Goal: Task Accomplishment & Management: Use online tool/utility

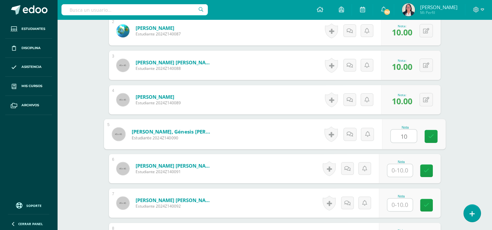
scroll to position [252, 0]
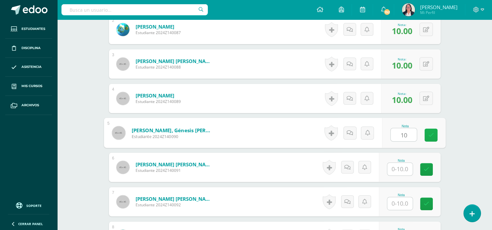
click at [433, 139] on link at bounding box center [430, 135] width 13 height 13
click at [433, 133] on div "0 [GEOGRAPHIC_DATA] Logros obtenidos Aún no hay logros agregados Nota: 10.00" at bounding box center [410, 132] width 59 height 29
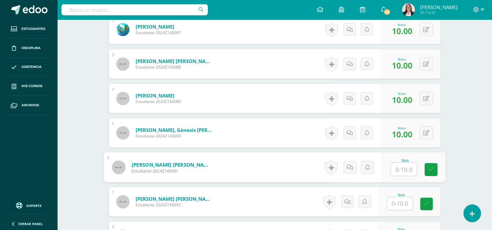
click at [401, 168] on input "text" at bounding box center [403, 169] width 26 height 13
type input "10"
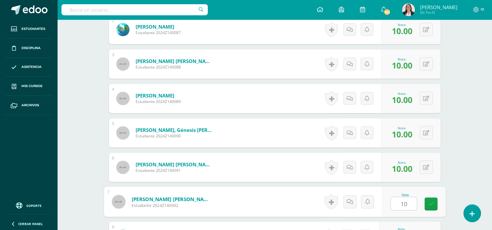
type input "10"
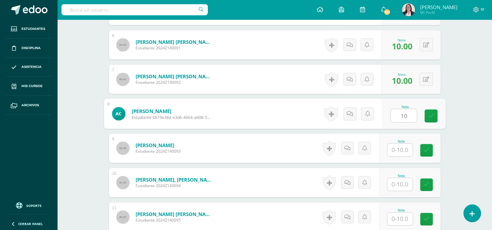
type input "10"
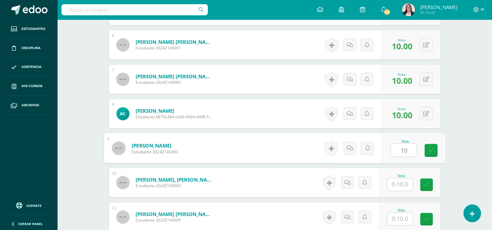
type input "10"
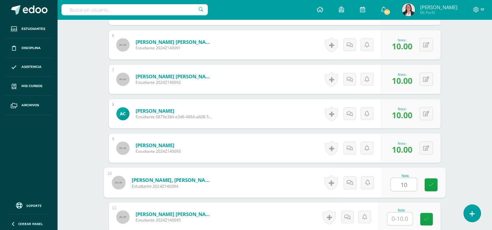
type input "10"
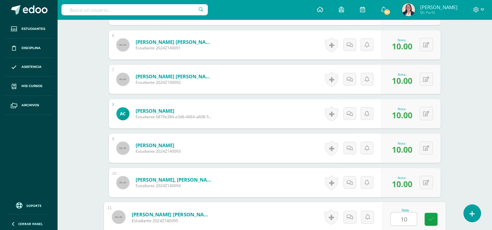
type input "10"
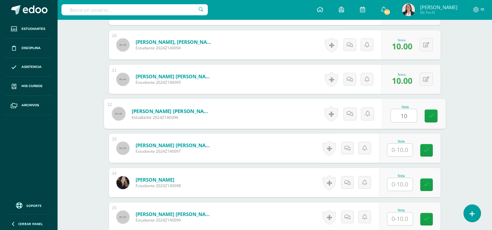
type input "10"
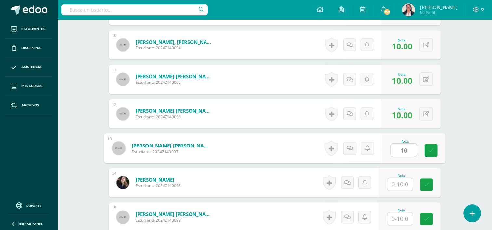
type input "10"
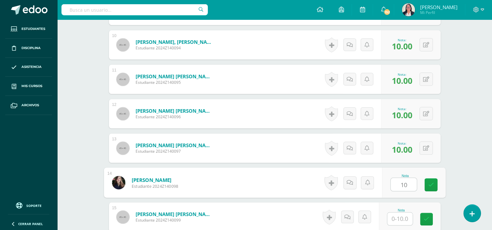
type input "10"
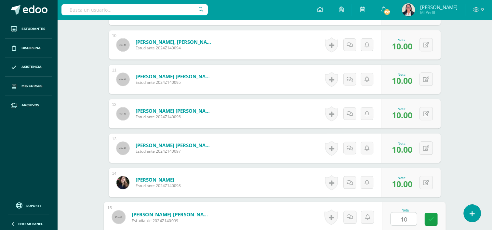
type input "10"
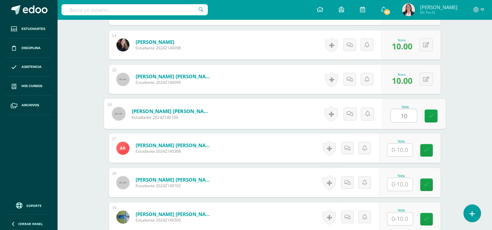
type input "10"
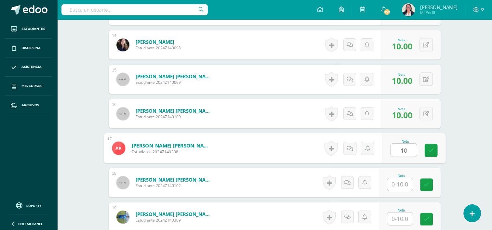
type input "10"
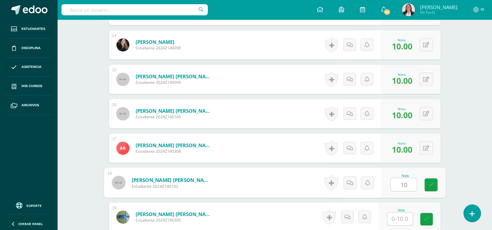
type input "10"
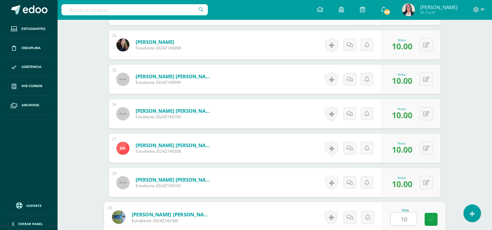
type input "10"
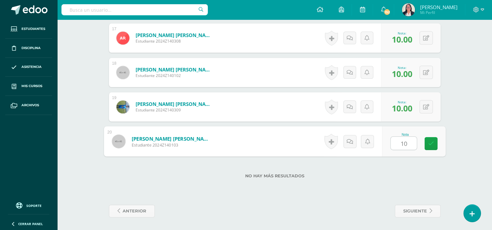
type input "10"
